Goal: Find specific page/section: Find specific page/section

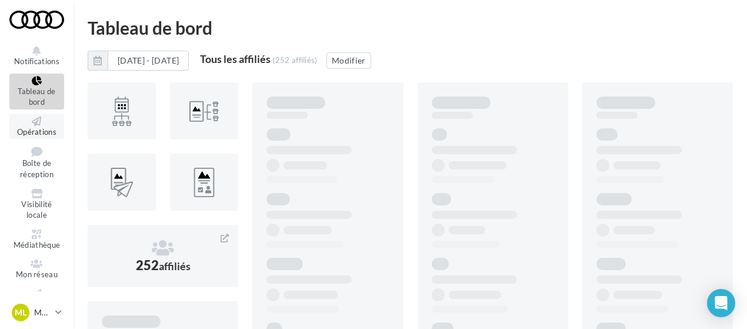
click at [39, 138] on link "Opérations" at bounding box center [36, 126] width 55 height 25
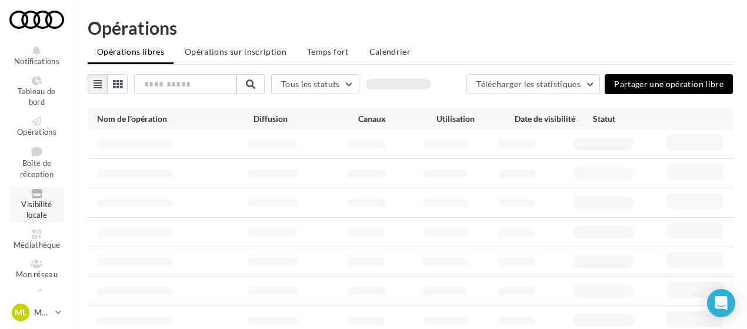
click at [32, 204] on span "Visibilité locale" at bounding box center [36, 209] width 31 height 21
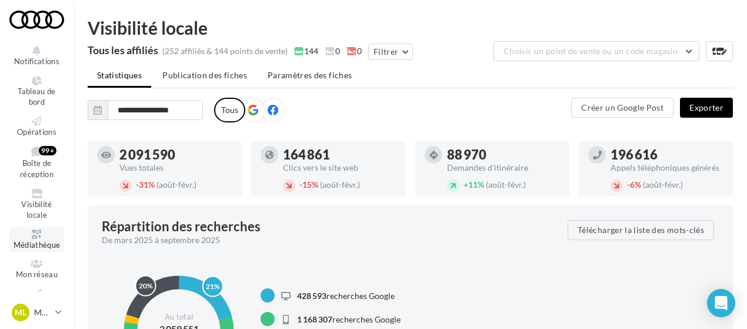
click at [51, 232] on icon at bounding box center [37, 233] width 48 height 9
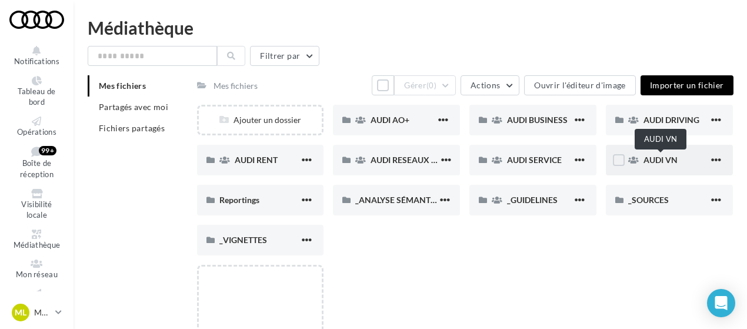
click at [647, 156] on span "AUDI VN" at bounding box center [661, 160] width 34 height 10
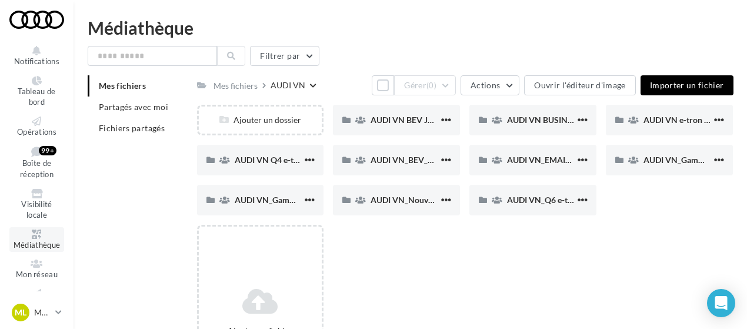
scroll to position [2, 0]
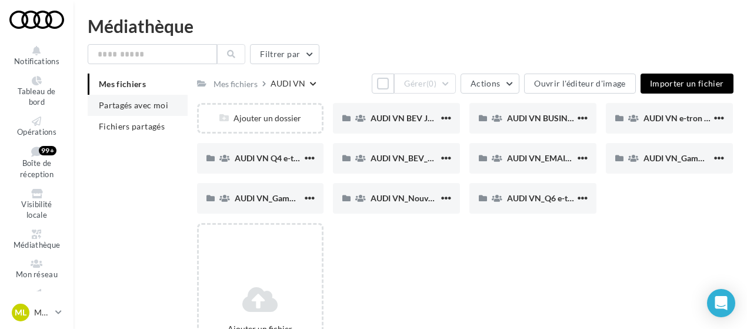
click at [122, 102] on span "Partagés avec moi" at bounding box center [133, 105] width 69 height 10
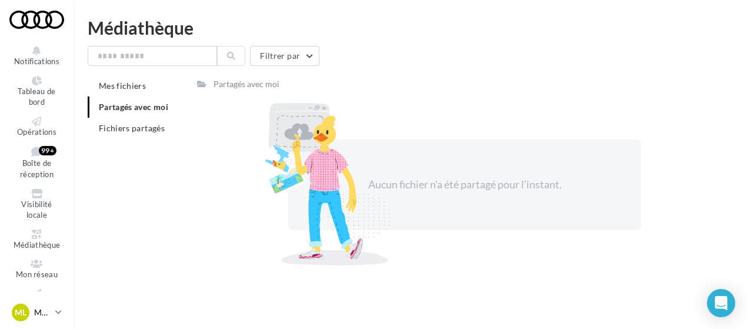
click at [41, 317] on p "Marine LE BON" at bounding box center [42, 313] width 16 height 12
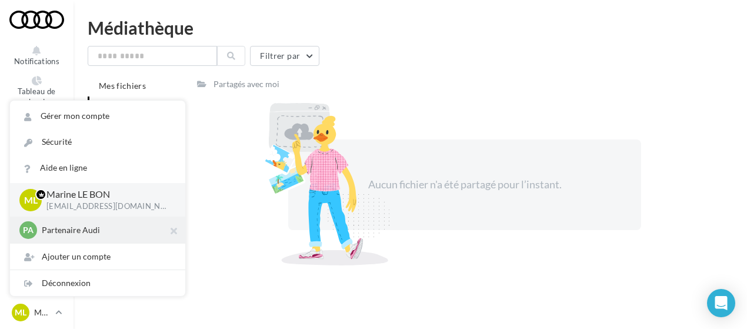
click at [66, 238] on div "PA Partenaire Audi acces_partenaire_audi" at bounding box center [97, 230] width 156 height 18
click at [66, 230] on p "Partenaire Audi" at bounding box center [106, 230] width 129 height 12
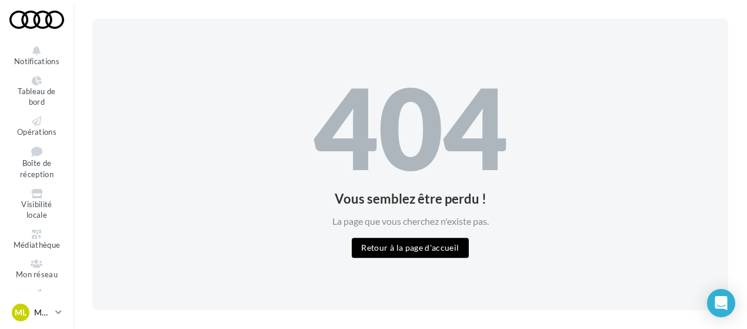
click at [39, 314] on p "Marine LE BON" at bounding box center [42, 313] width 16 height 12
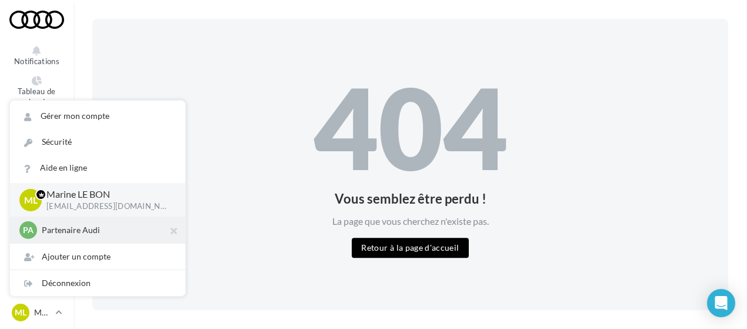
click at [55, 234] on p "Partenaire Audi" at bounding box center [106, 230] width 129 height 12
